Goal: Find specific page/section: Find specific page/section

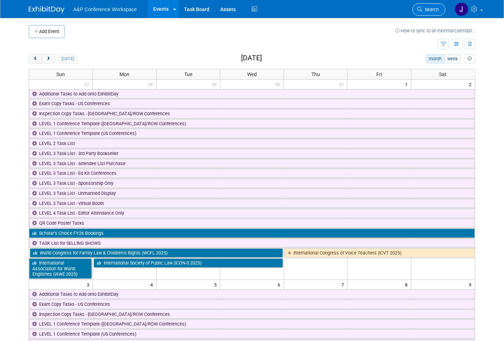
click at [432, 11] on span "Search" at bounding box center [430, 9] width 16 height 5
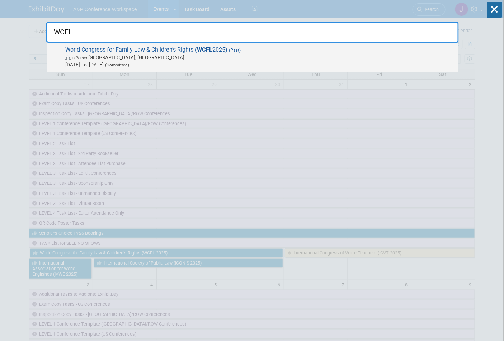
type input "WCFL"
click at [192, 59] on span "In-Person [GEOGRAPHIC_DATA], [GEOGRAPHIC_DATA]" at bounding box center [259, 57] width 389 height 7
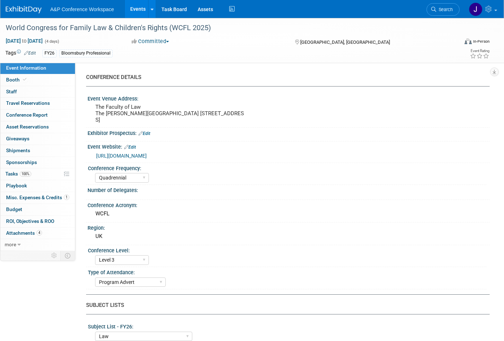
select select "Quadrennial"
select select "Level 3"
select select "Program Advert"
select select "Law"
select select "Bloomsbury Professional"
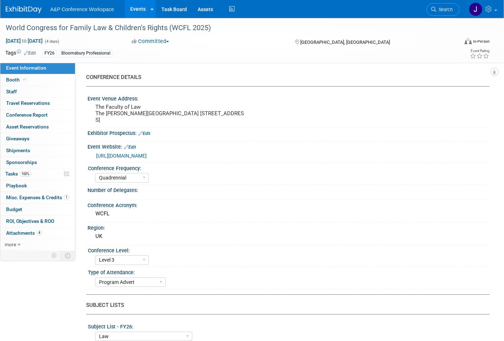
select select "Hannah Siegel"
select select "Louise Morgan"
select select "Brand/Subject Presence​"
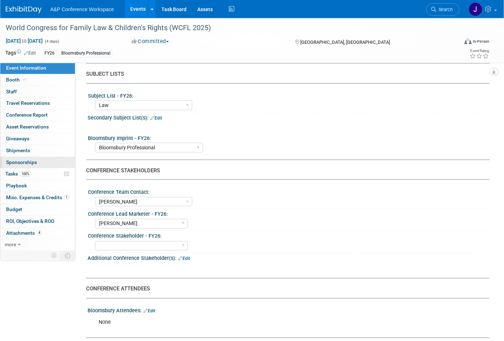
scroll to position [199, 0]
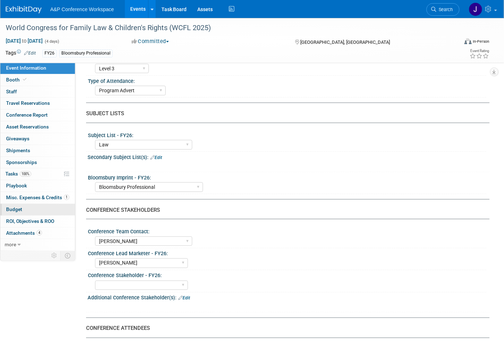
click at [13, 210] on span "Budget" at bounding box center [14, 209] width 16 height 6
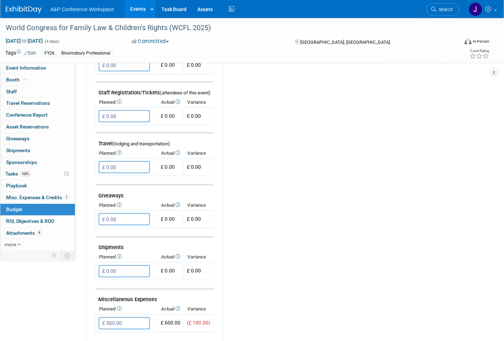
scroll to position [0, 0]
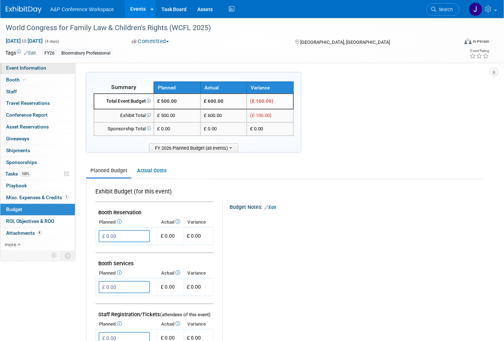
click at [25, 69] on span "Event Information" at bounding box center [26, 68] width 40 height 6
select select "Quadrennial"
select select "Level 3"
select select "Program Advert"
select select "Law"
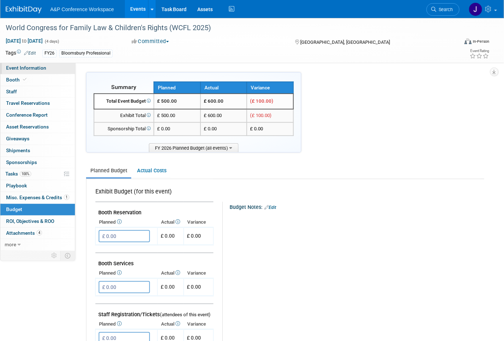
select select "Bloomsbury Professional"
select select "Hannah Siegel"
select select "Louise Morgan"
select select "Brand/Subject Presence​"
